Goal: Task Accomplishment & Management: Use online tool/utility

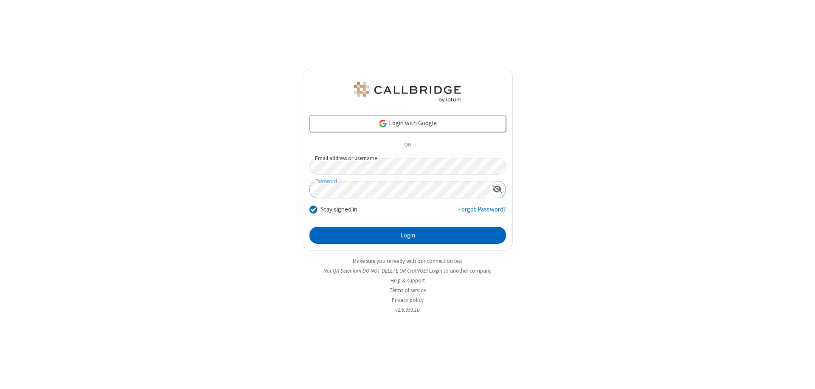
click at [407, 235] on button "Login" at bounding box center [407, 235] width 197 height 17
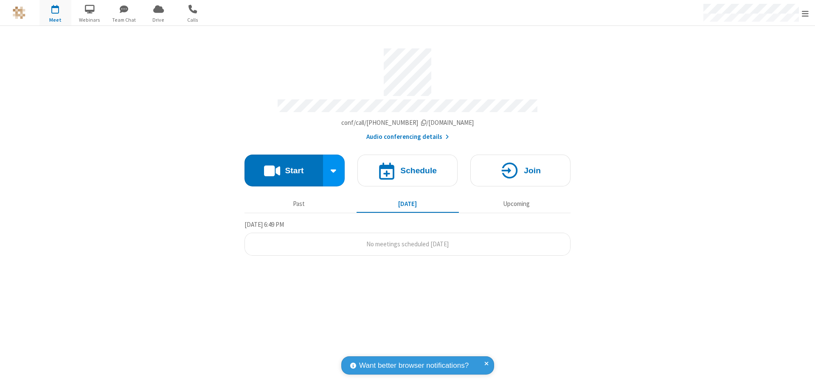
click at [284, 166] on button "Start" at bounding box center [283, 171] width 79 height 32
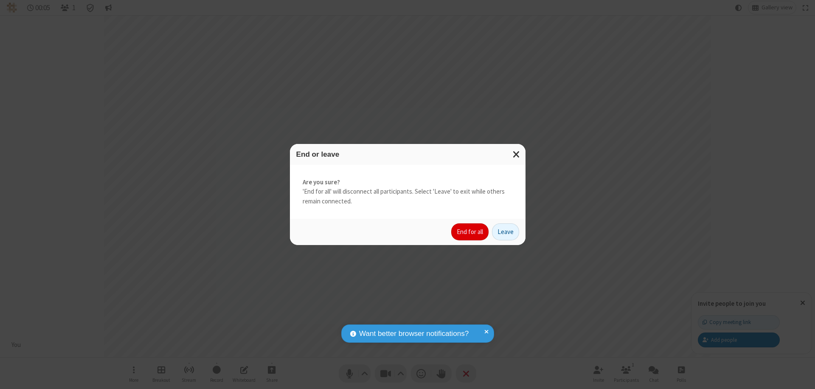
click at [470, 232] on button "End for all" at bounding box center [469, 231] width 37 height 17
